Goal: Task Accomplishment & Management: Complete application form

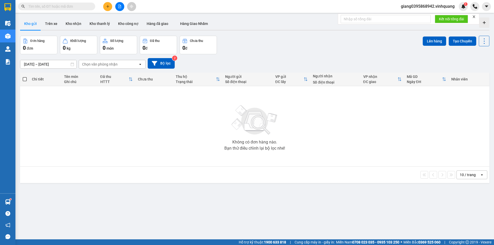
drag, startPoint x: 43, startPoint y: 140, endPoint x: 40, endPoint y: 137, distance: 4.2
click at [43, 140] on div "Không có đơn hàng nào. Bạn thử điều chỉnh lại bộ lọc nhé!" at bounding box center [255, 126] width 464 height 77
click at [51, 8] on input "text" at bounding box center [58, 7] width 61 height 6
paste input "0989892843"
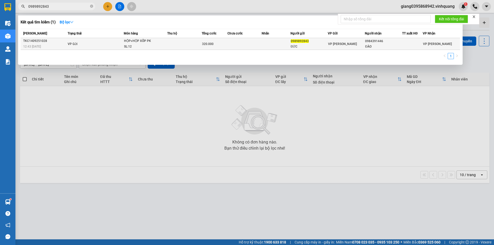
type input "0989892843"
click at [257, 43] on td at bounding box center [245, 44] width 35 height 12
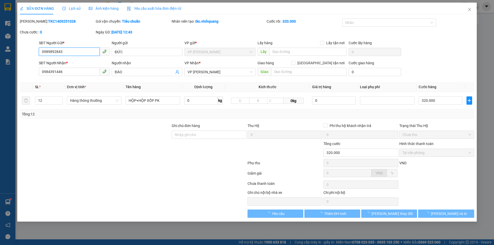
type input "0989892843"
type input "ĐỨC"
type input "0984391446"
type input "ĐÀO"
type input "320.000"
